Goal: Task Accomplishment & Management: Use online tool/utility

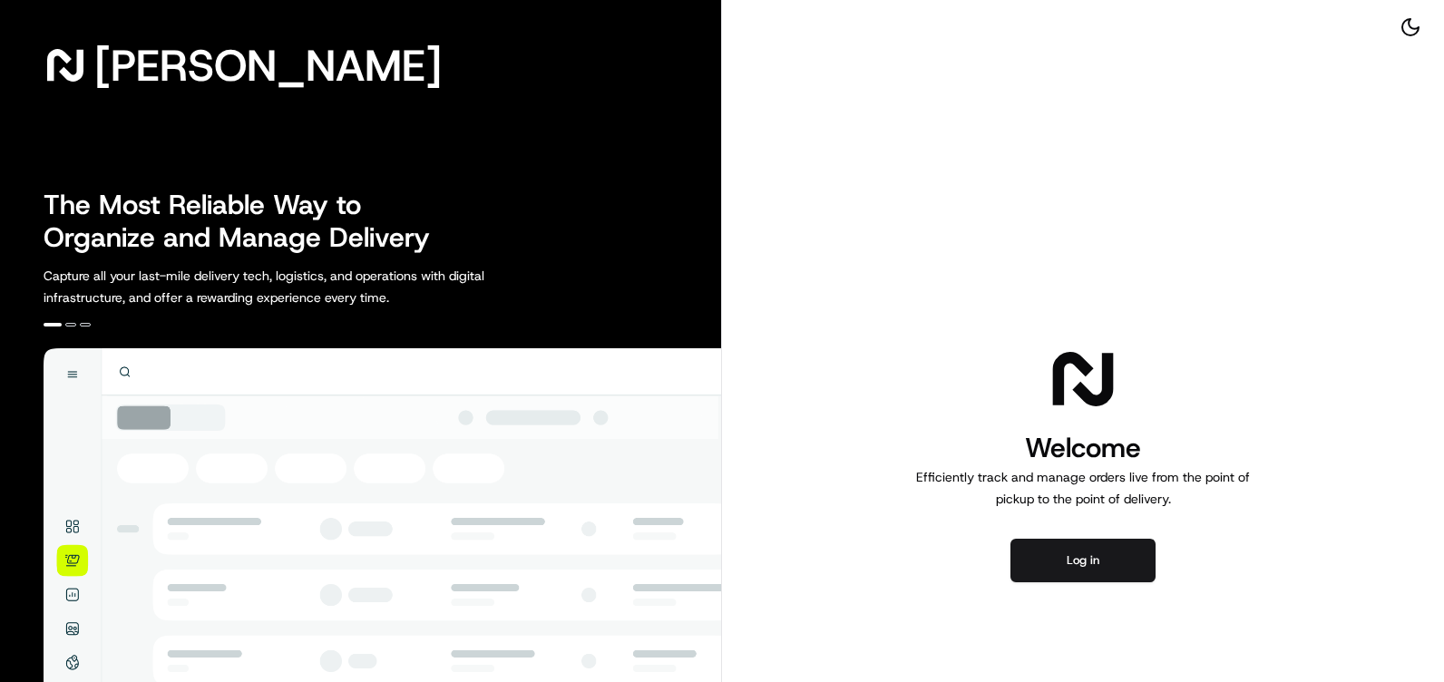
click at [1100, 125] on div "Welcome Efficiently track and manage orders live from the point of pickup to th…" at bounding box center [1083, 462] width 722 height 925
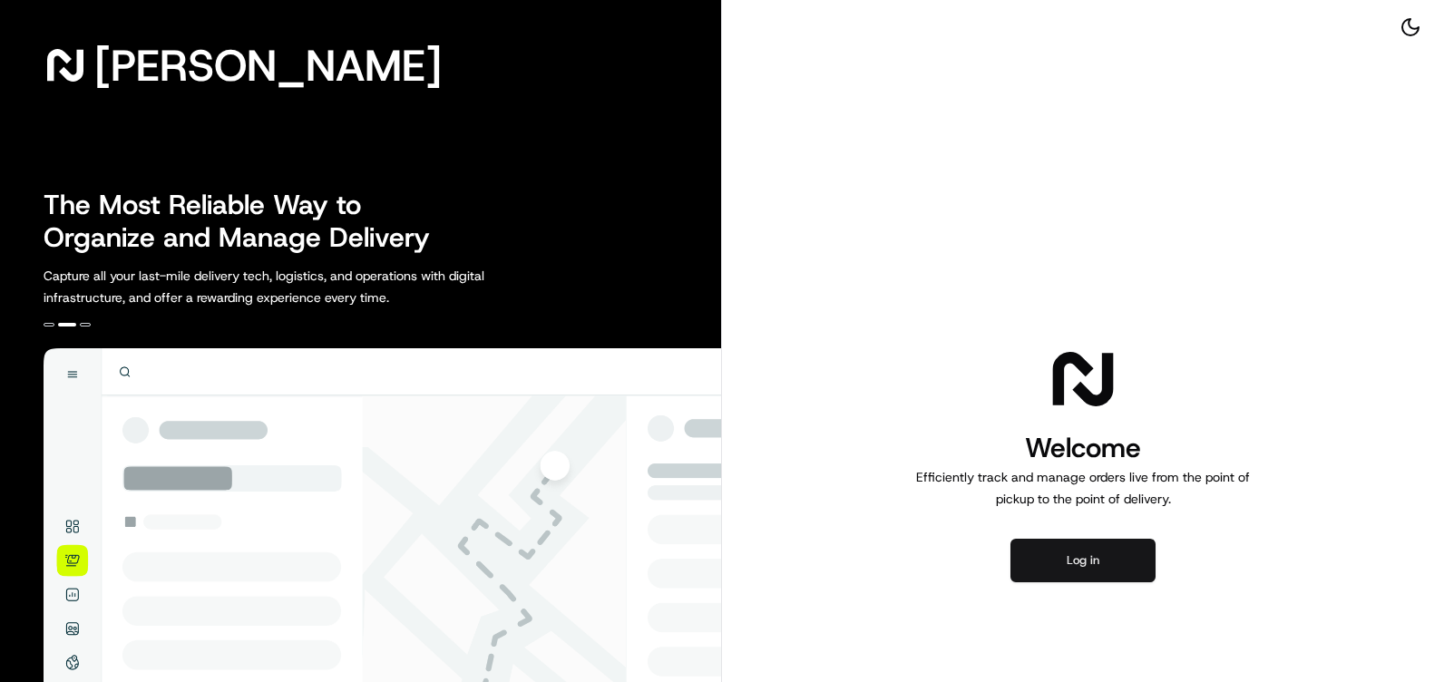
click at [1107, 561] on button "Log in" at bounding box center [1083, 561] width 145 height 44
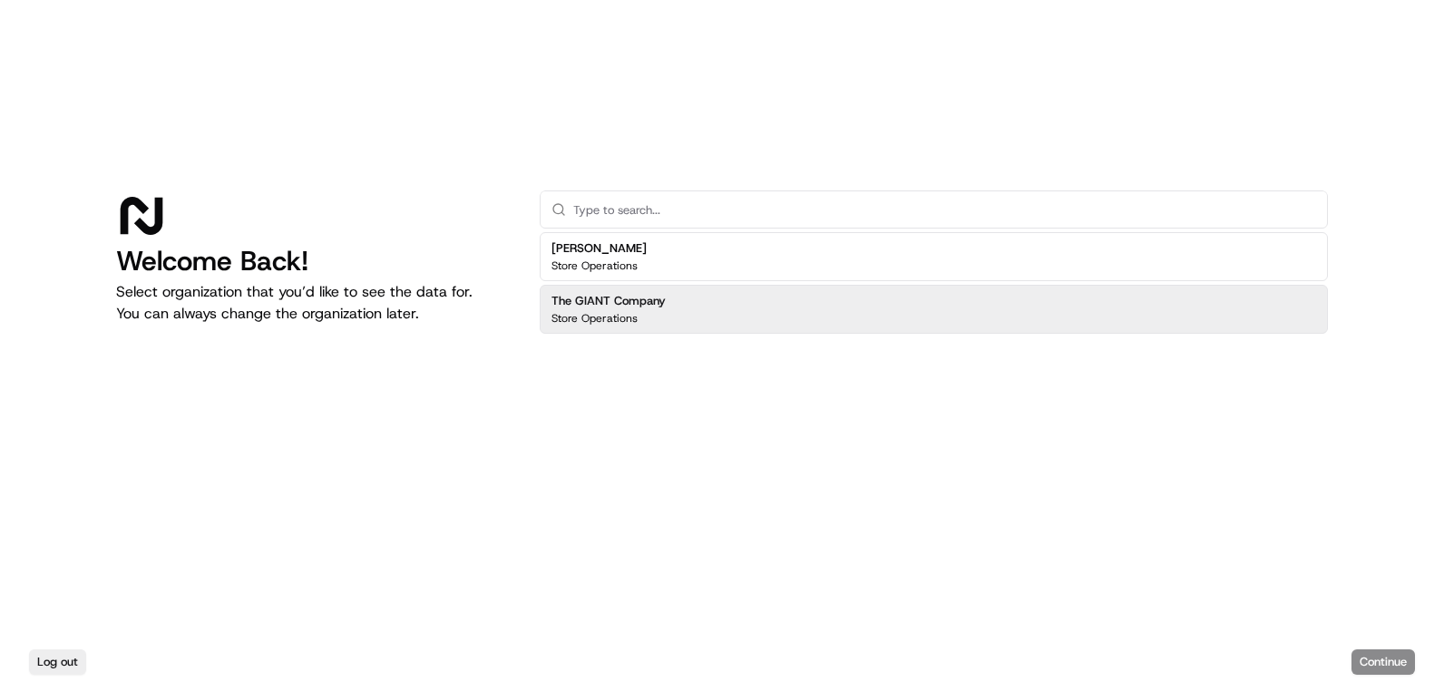
click at [773, 282] on div "Martin's Store Operations The GIANT Company Store Operations" at bounding box center [934, 283] width 788 height 102
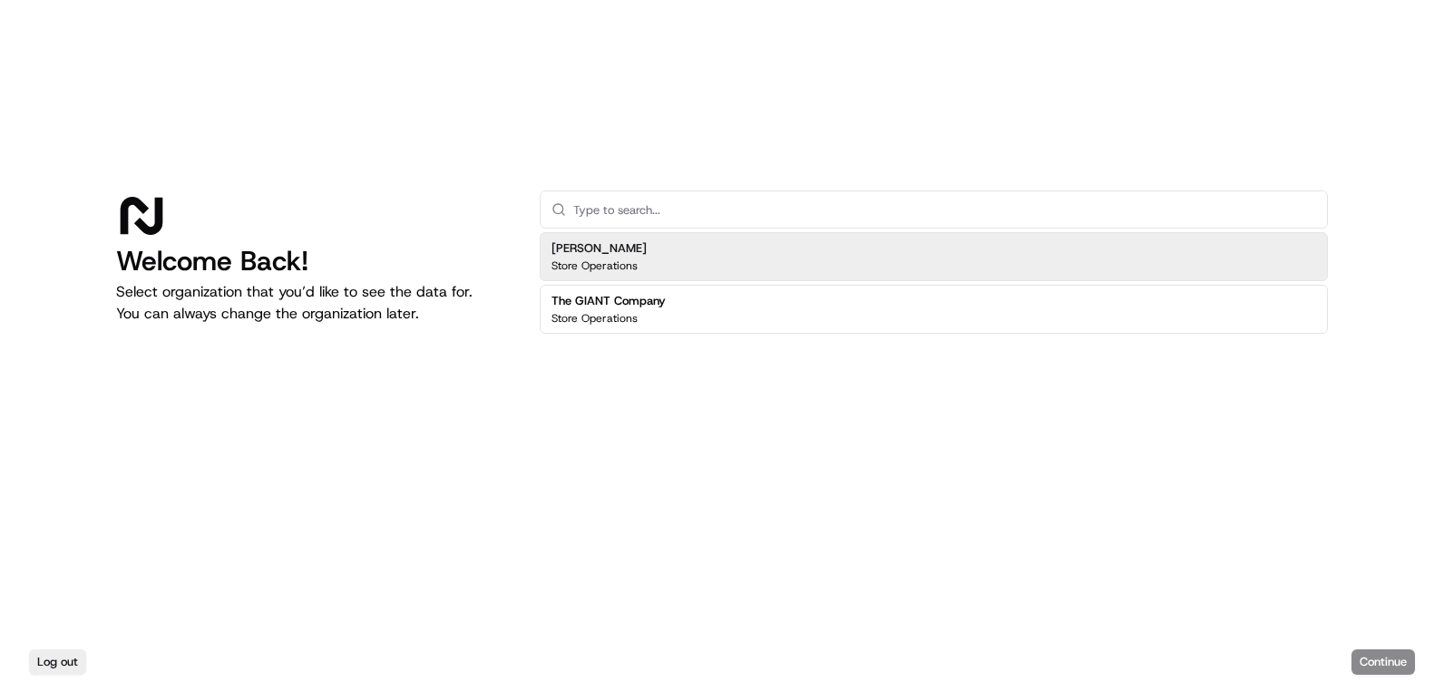
click at [774, 259] on div "Martin's Store Operations" at bounding box center [934, 256] width 788 height 49
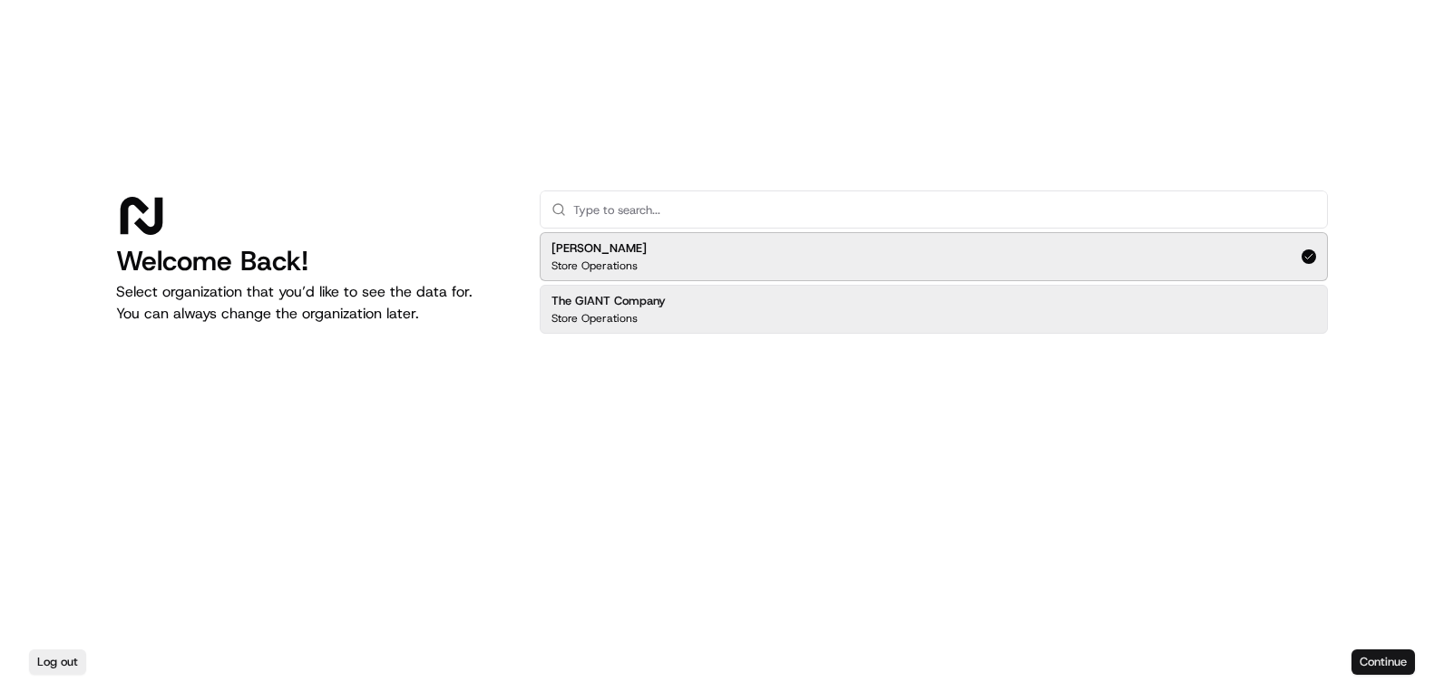
click at [1365, 656] on button "Continue" at bounding box center [1384, 662] width 64 height 25
